Goal: Information Seeking & Learning: Learn about a topic

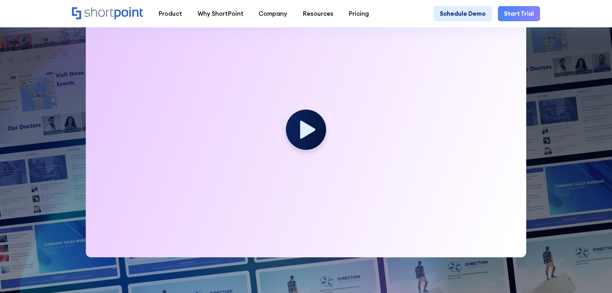
scroll to position [129, 0]
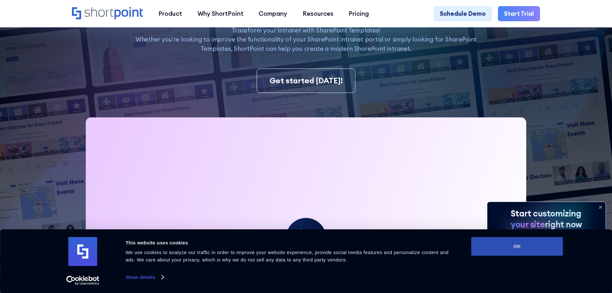
click at [525, 250] on button "OK" at bounding box center [517, 246] width 92 height 19
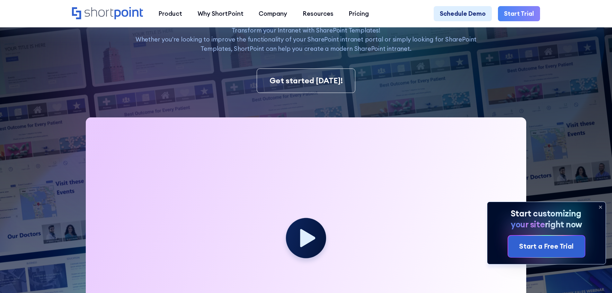
scroll to position [0, 0]
click at [597, 207] on icon at bounding box center [600, 207] width 10 height 10
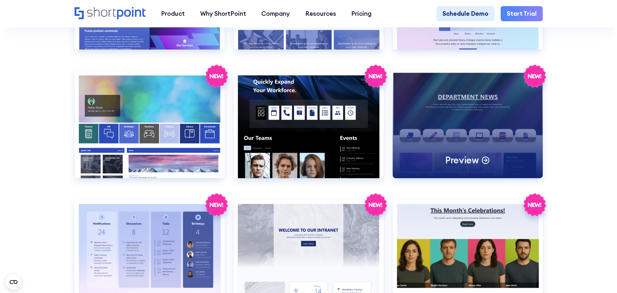
scroll to position [1189, 0]
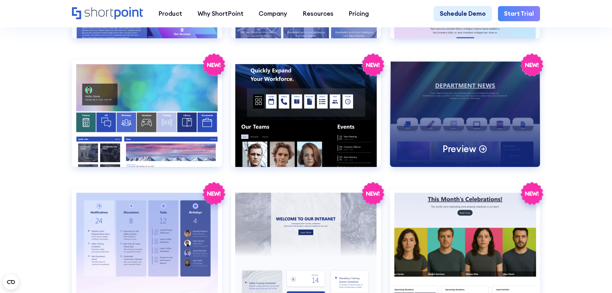
click at [460, 142] on div "Preview" at bounding box center [465, 113] width 150 height 107
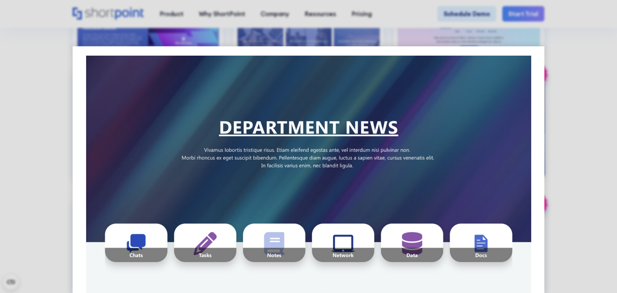
scroll to position [0, 0]
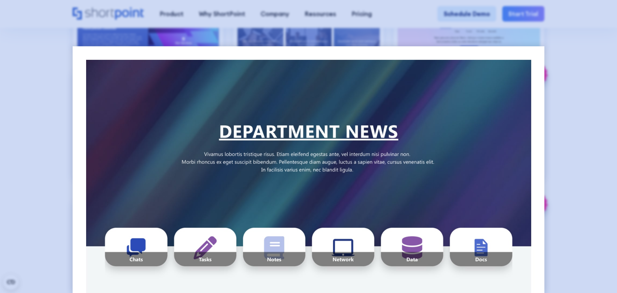
click at [297, 30] on div at bounding box center [308, 146] width 617 height 293
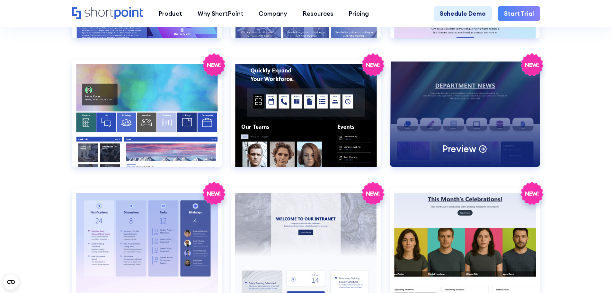
click at [481, 153] on icon at bounding box center [482, 148] width 9 height 9
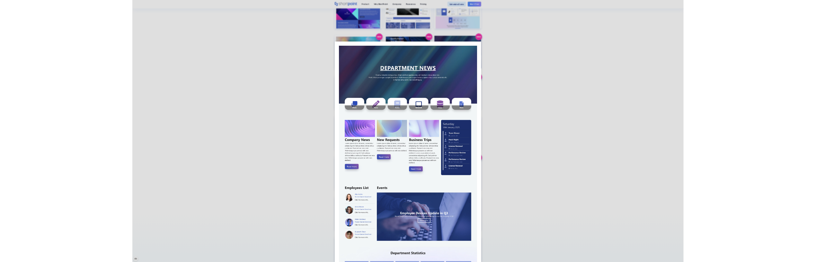
scroll to position [1193, 0]
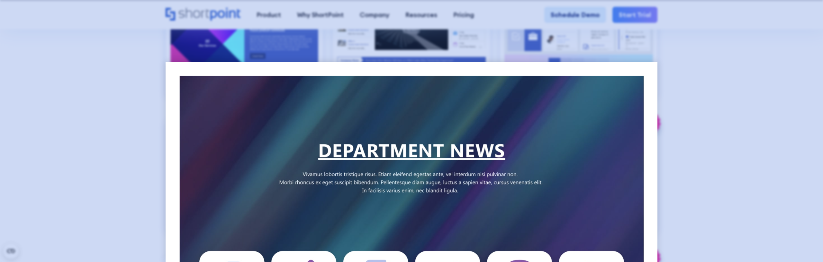
click at [612, 84] on div at bounding box center [411, 131] width 823 height 262
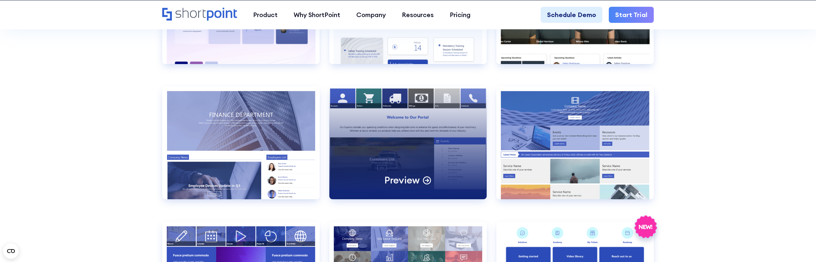
scroll to position [1578, 0]
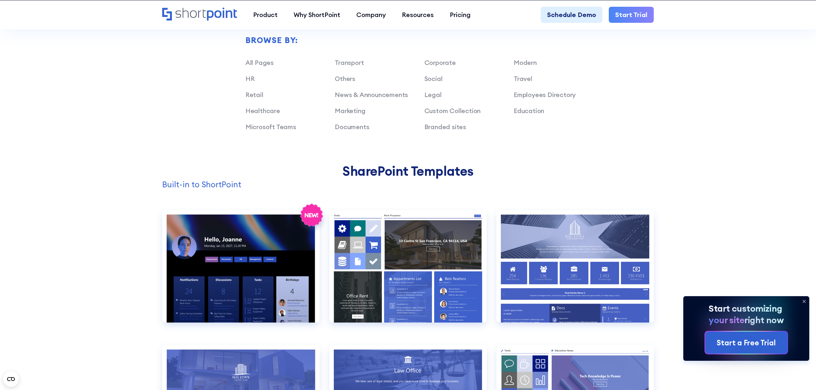
scroll to position [600, 0]
